Goal: Task Accomplishment & Management: Complete application form

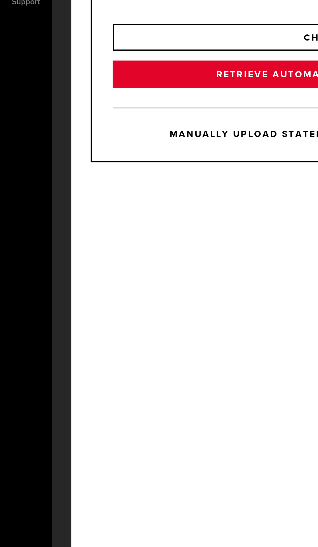
click at [142, 244] on link "RETRIEVE AUTOMATED STATEMENT – INSTANT" at bounding box center [171, 238] width 231 height 14
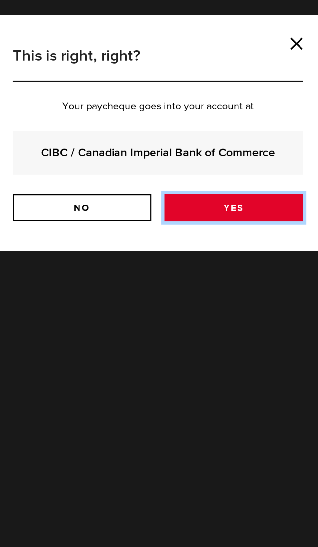
click at [209, 311] on link "Yes" at bounding box center [196, 304] width 69 height 14
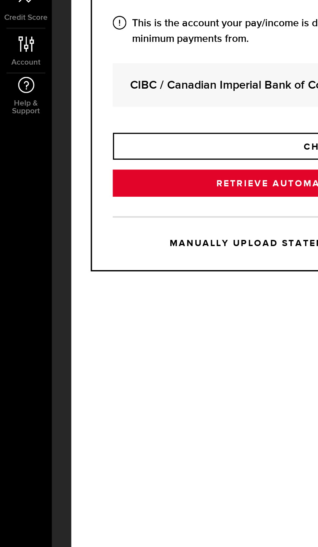
click at [142, 244] on link "RETRIEVE AUTOMATED STATEMENT – INSTANT" at bounding box center [171, 238] width 231 height 14
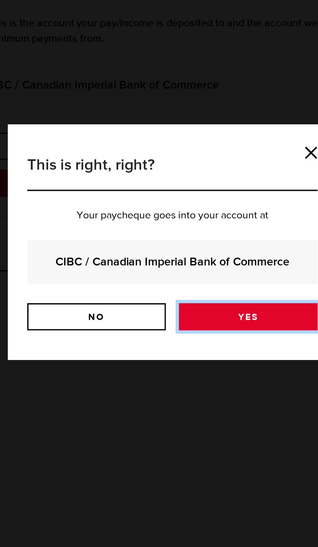
click at [201, 311] on link "Yes" at bounding box center [196, 304] width 69 height 14
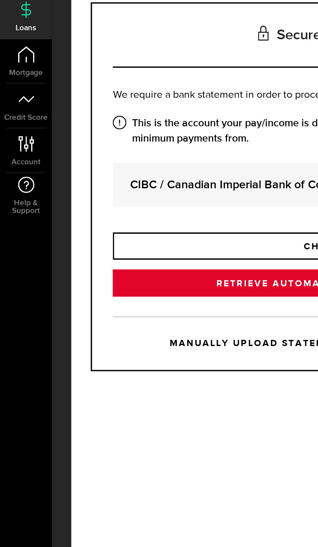
click at [152, 244] on link "RETRIEVE AUTOMATED STATEMENT – INSTANT" at bounding box center [171, 238] width 231 height 14
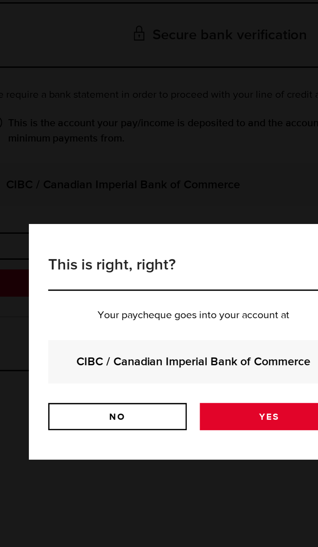
click at [201, 311] on link "Yes" at bounding box center [196, 304] width 69 height 14
